Goal: Browse casually

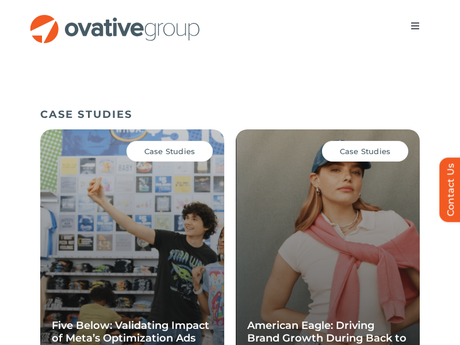
scroll to position [942, 0]
